Goal: Task Accomplishment & Management: Use online tool/utility

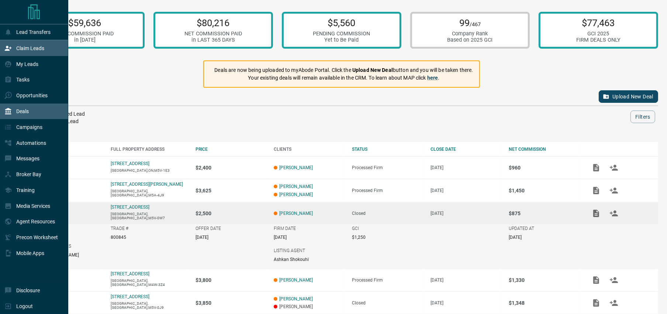
click at [25, 54] on div "Claim Leads" at bounding box center [24, 48] width 40 height 12
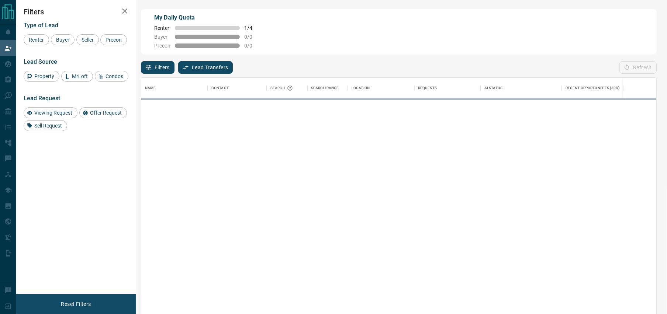
scroll to position [239, 514]
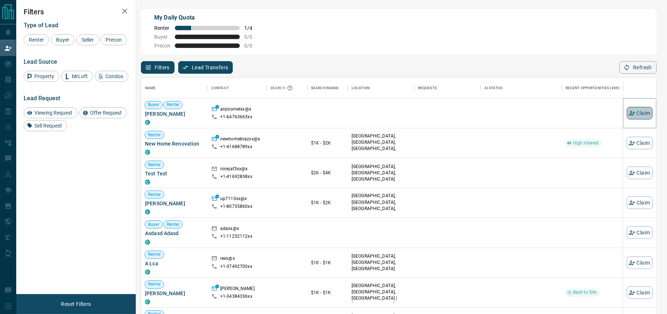
click at [637, 112] on button "Claim" at bounding box center [639, 113] width 26 height 13
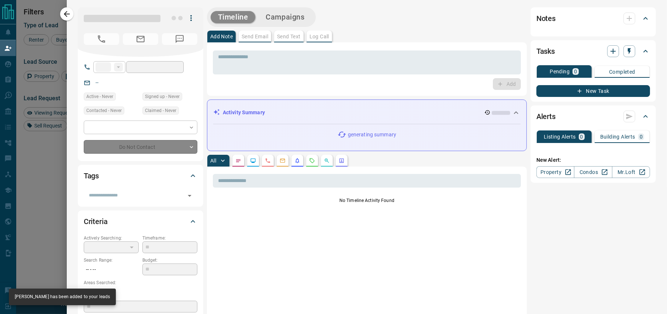
type input "**"
type input "**********"
type input "**"
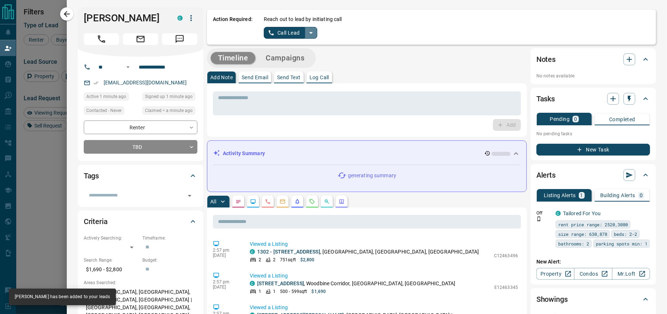
click at [314, 33] on icon "split button" at bounding box center [310, 32] width 9 height 9
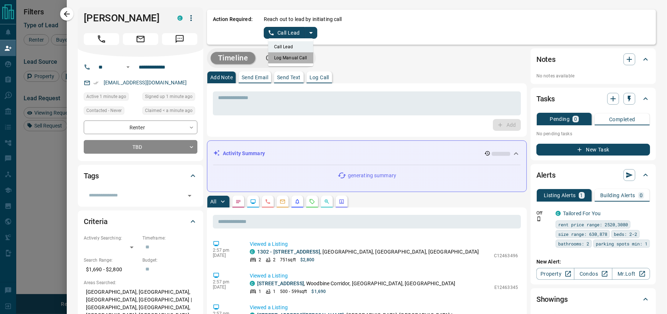
click at [299, 57] on li "Log Manual Call" at bounding box center [290, 57] width 45 height 11
click at [294, 35] on button "Log Manual Call" at bounding box center [288, 33] width 49 height 12
click at [294, 35] on div "Did you connect with the lead? Yes No" at bounding box center [457, 26] width 386 height 23
click at [286, 35] on button "No" at bounding box center [284, 32] width 13 height 11
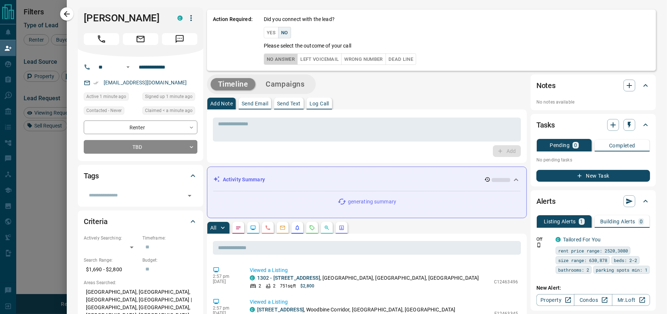
click at [286, 63] on button "No Answer" at bounding box center [281, 58] width 34 height 11
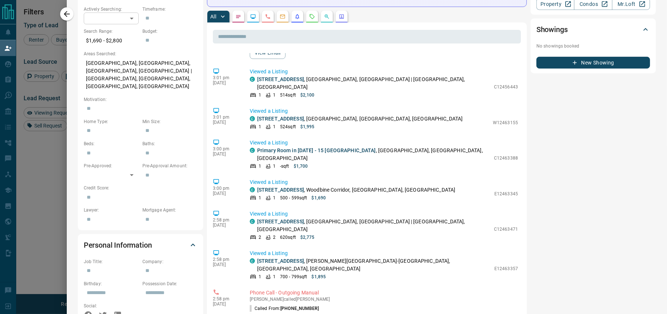
scroll to position [130, 0]
click at [71, 14] on icon "button" at bounding box center [66, 14] width 9 height 9
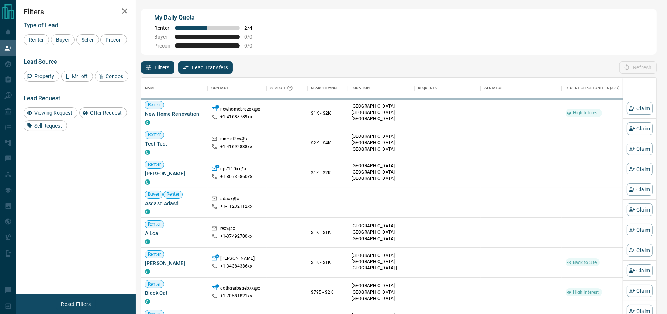
scroll to position [0, 0]
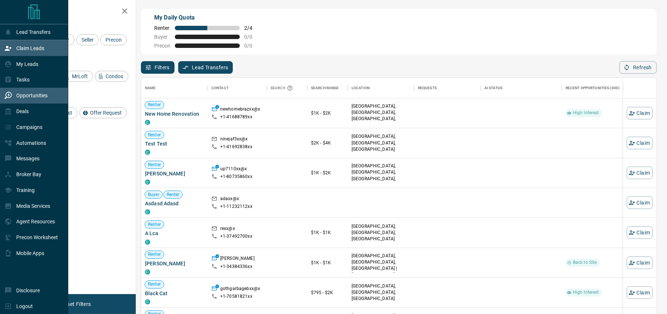
click at [32, 90] on div "Opportunities" at bounding box center [25, 96] width 43 height 12
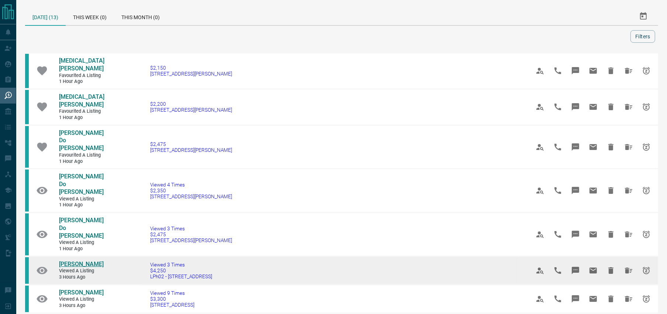
click at [73, 261] on span "[PERSON_NAME]" at bounding box center [81, 264] width 45 height 7
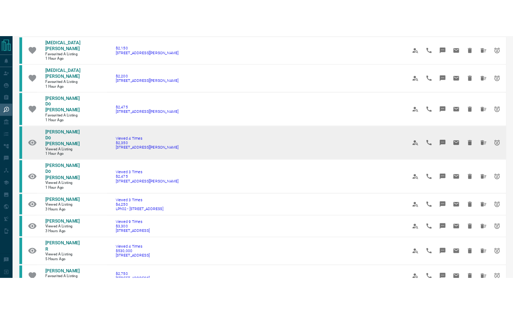
scroll to position [52, 0]
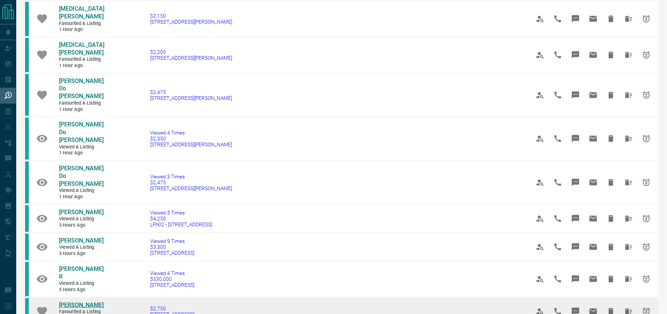
click at [79, 302] on span "[PERSON_NAME]" at bounding box center [81, 305] width 45 height 7
